Goal: Navigation & Orientation: Find specific page/section

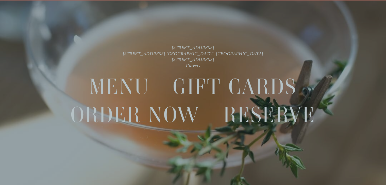
scroll to position [11, 0]
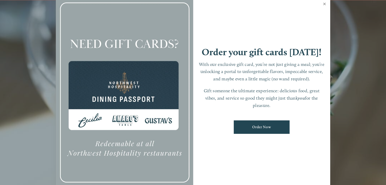
click at [321, 4] on link "Close" at bounding box center [325, 4] width 10 height 14
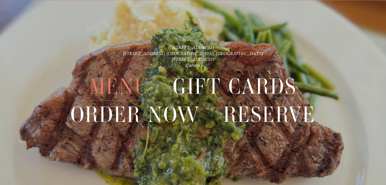
click at [128, 91] on span "Menu" at bounding box center [119, 87] width 60 height 28
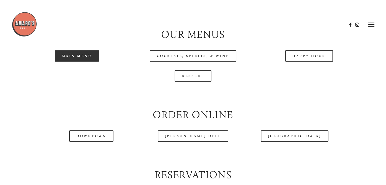
scroll to position [508, 0]
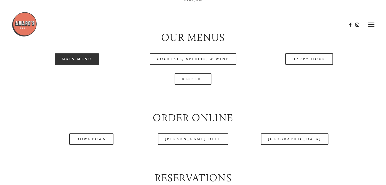
click at [66, 65] on link "Main Menu" at bounding box center [77, 58] width 44 height 11
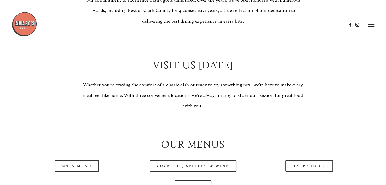
scroll to position [381, 0]
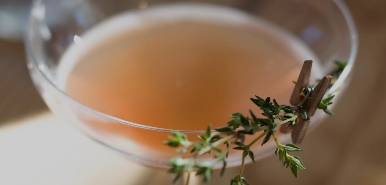
scroll to position [11, 0]
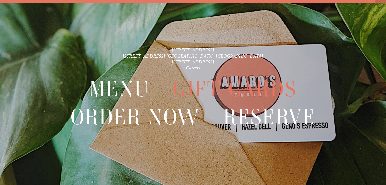
scroll to position [11, 0]
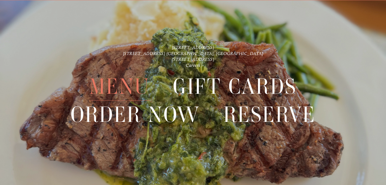
click at [119, 86] on span "Menu" at bounding box center [119, 87] width 60 height 28
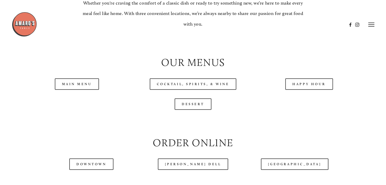
scroll to position [483, 0]
click at [197, 110] on link "Dessert" at bounding box center [193, 104] width 37 height 11
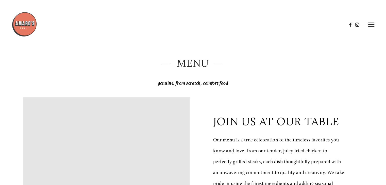
scroll to position [0, 0]
